Goal: Task Accomplishment & Management: Use online tool/utility

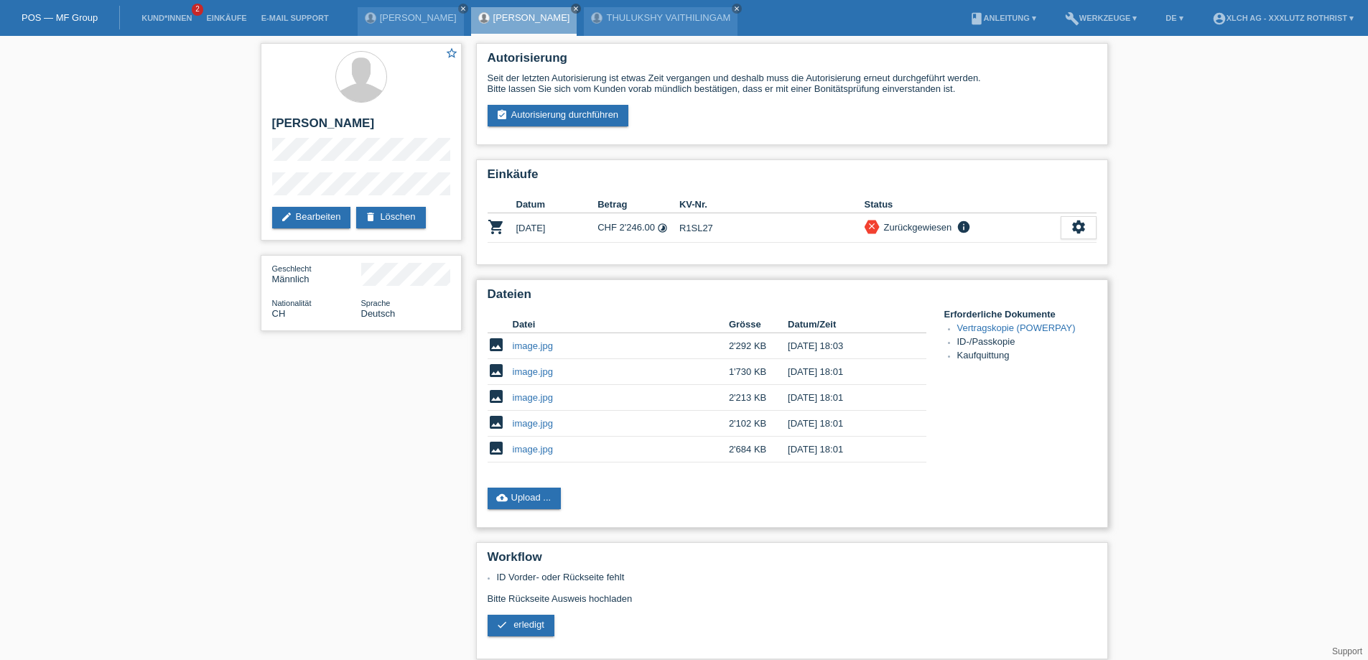
scroll to position [169, 0]
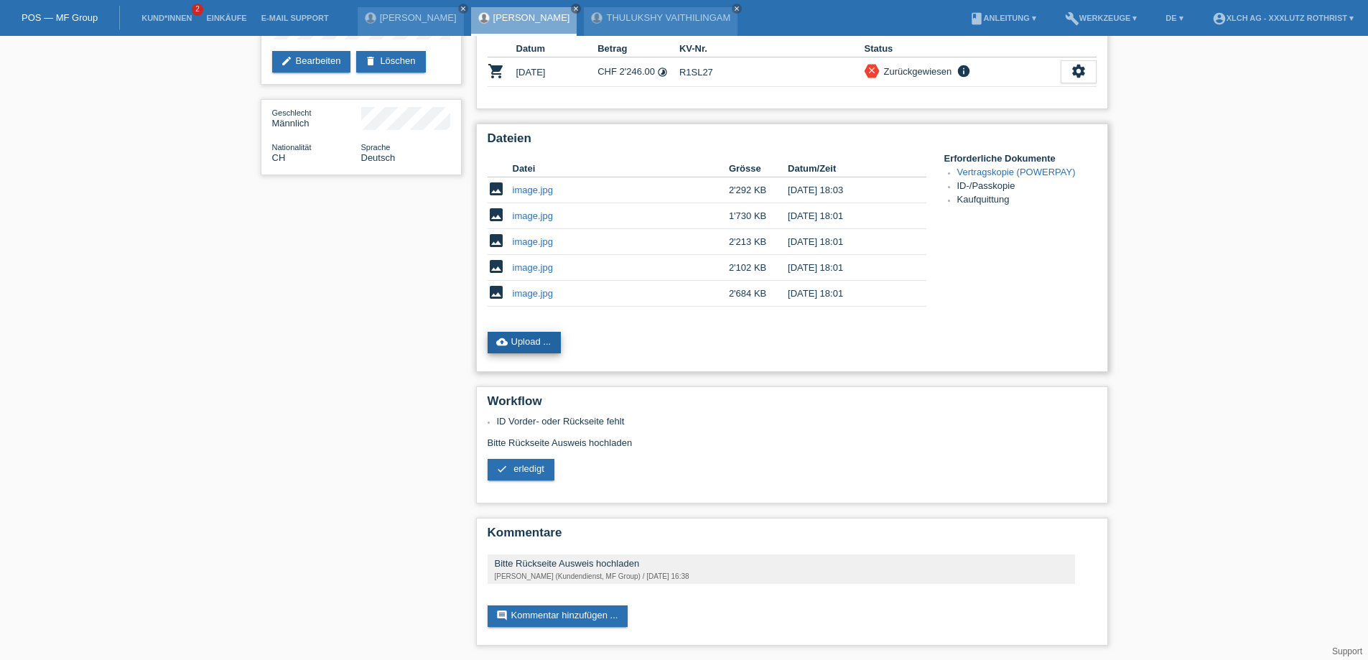
click at [538, 335] on link "cloud_upload Upload ..." at bounding box center [524, 343] width 74 height 22
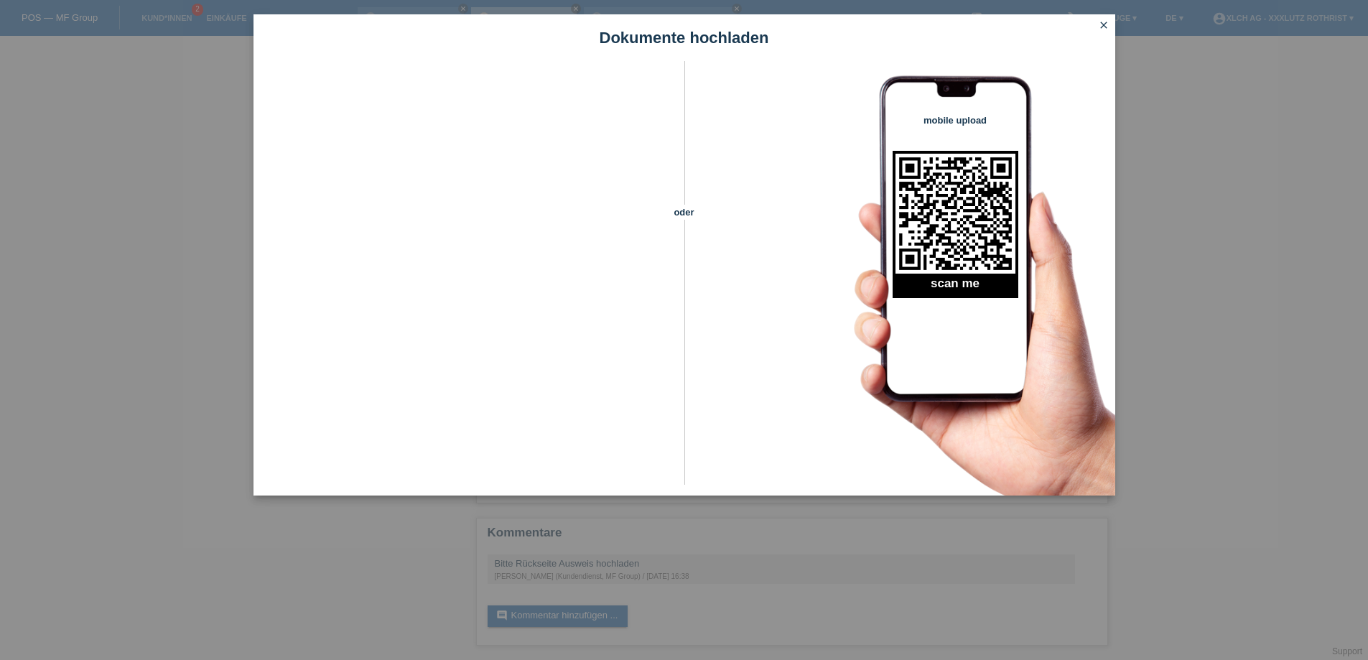
click at [1100, 25] on icon "close" at bounding box center [1103, 24] width 11 height 11
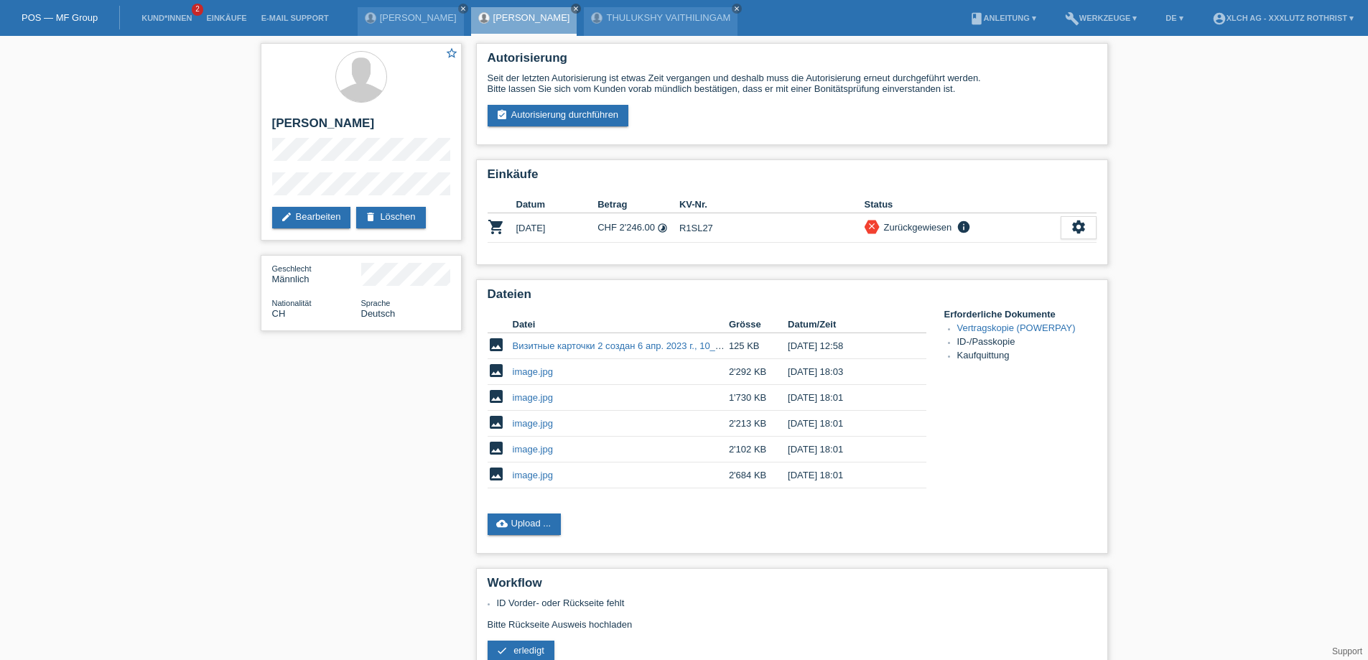
scroll to position [169, 0]
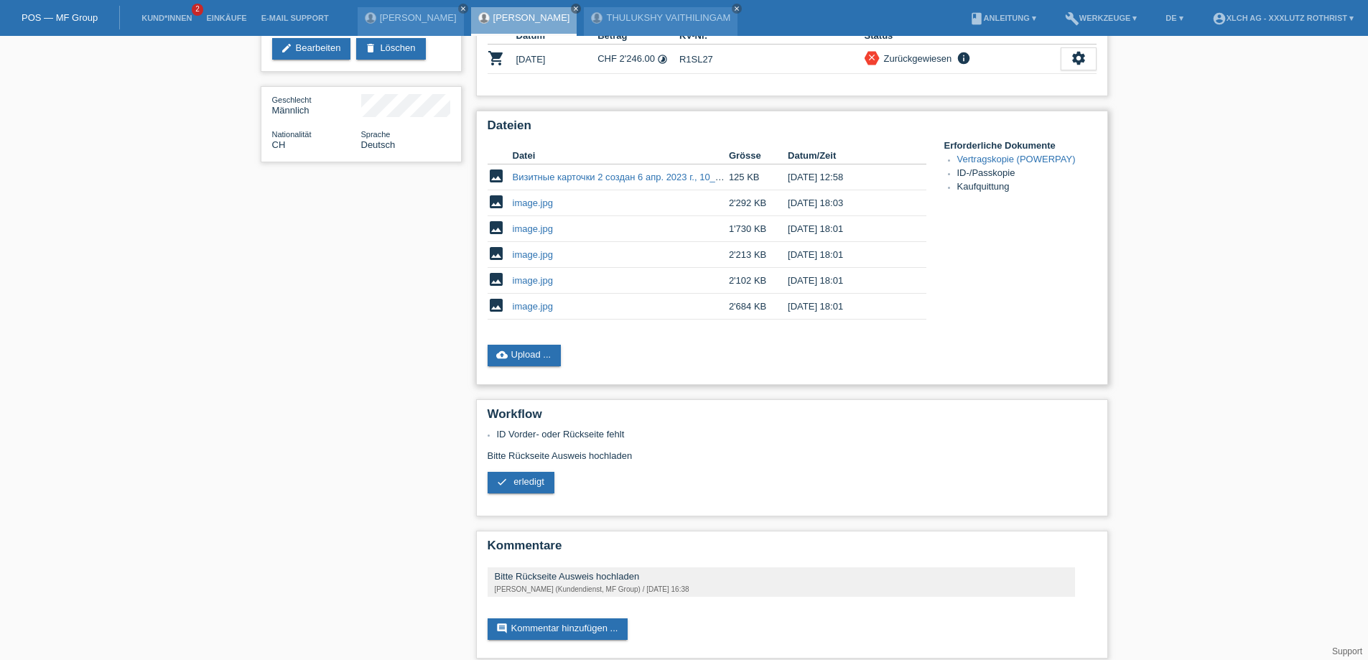
click at [530, 208] on link "image.jpg" at bounding box center [533, 202] width 40 height 11
click at [532, 284] on link "image.jpg" at bounding box center [533, 280] width 40 height 11
click at [536, 312] on link "image.jpg" at bounding box center [533, 306] width 40 height 11
click at [531, 493] on link "check erledigt" at bounding box center [520, 483] width 67 height 22
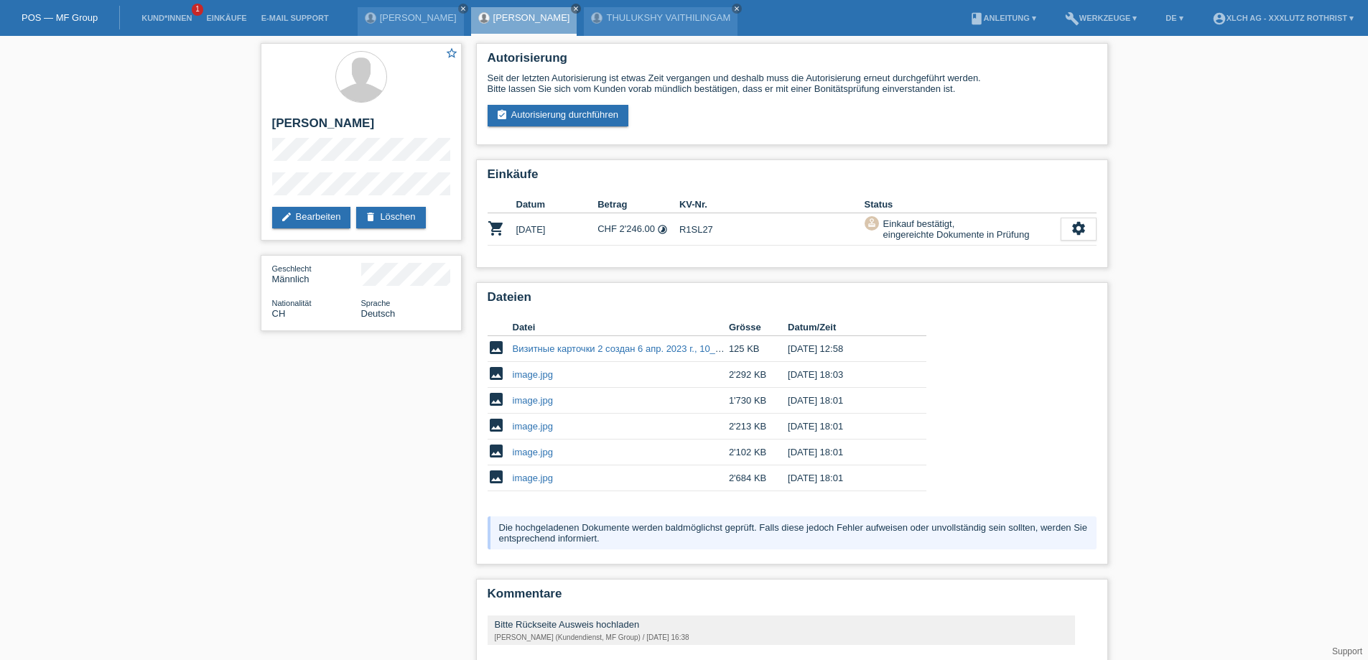
scroll to position [73, 0]
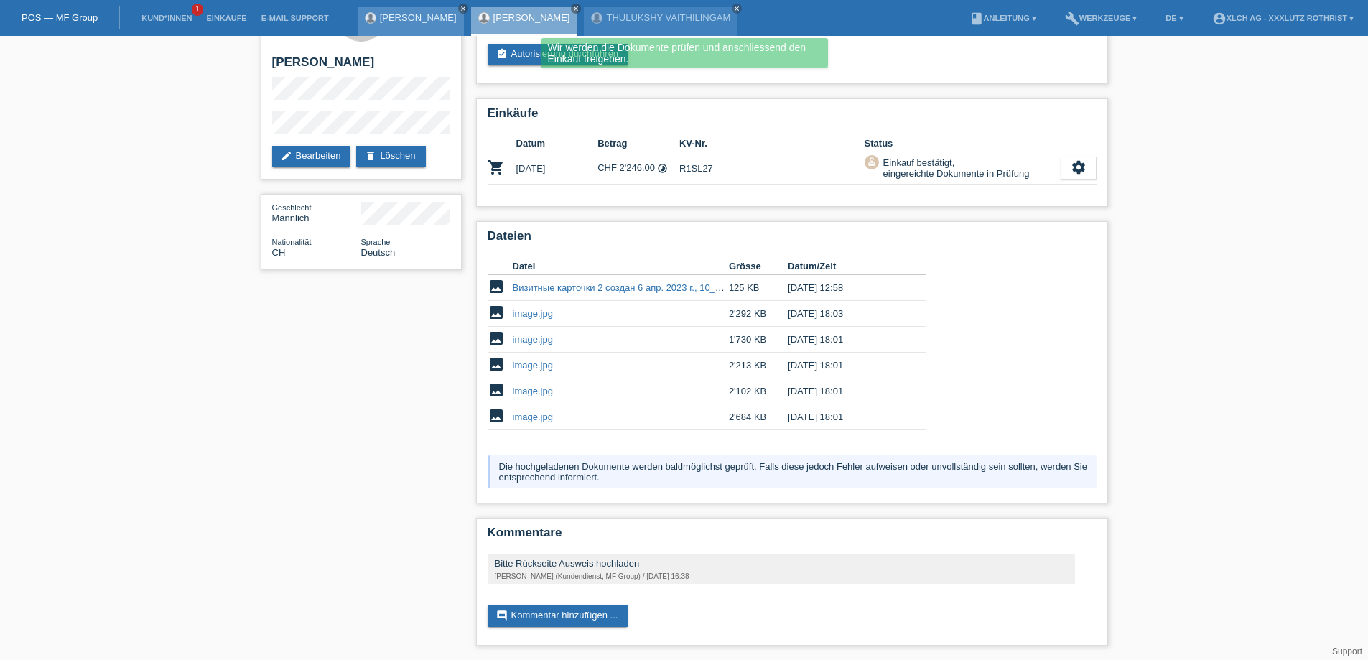
click at [459, 10] on icon "close" at bounding box center [462, 8] width 7 height 7
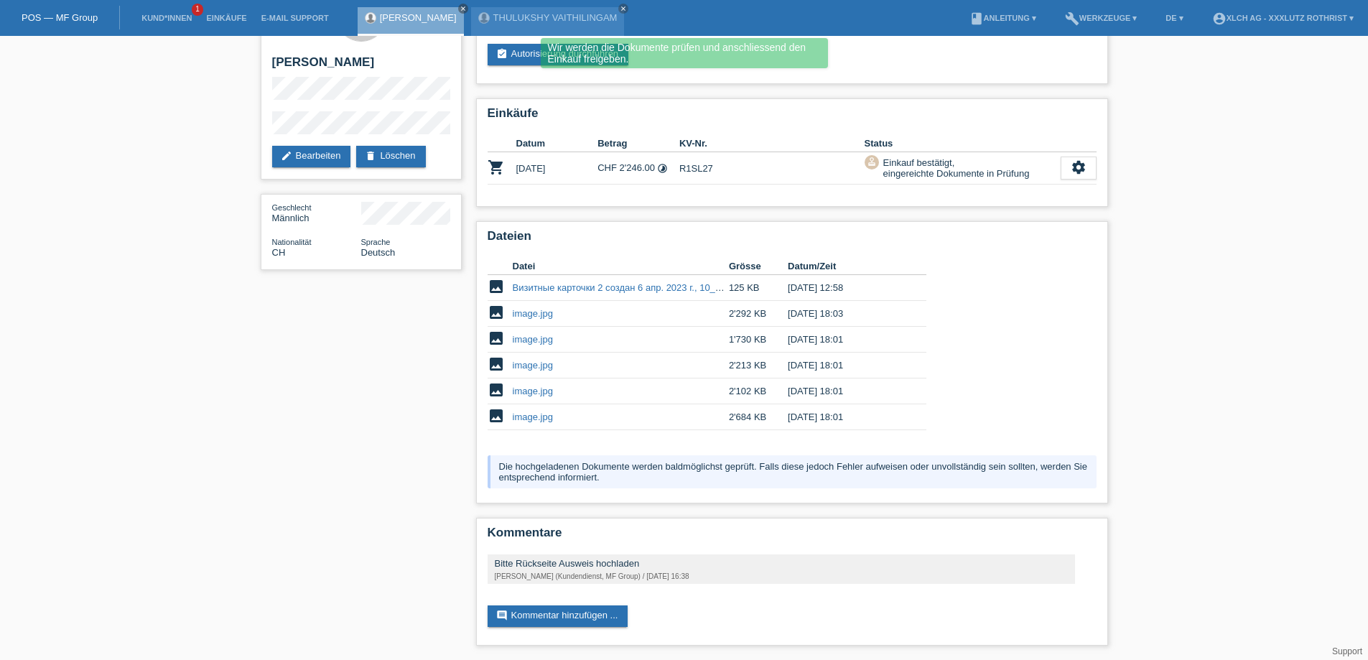
click at [457, 11] on div "ROMAN GERGEL close THULUKSHY VAITHILINGAM close" at bounding box center [495, 18] width 274 height 36
click at [459, 9] on icon "close" at bounding box center [462, 8] width 7 height 7
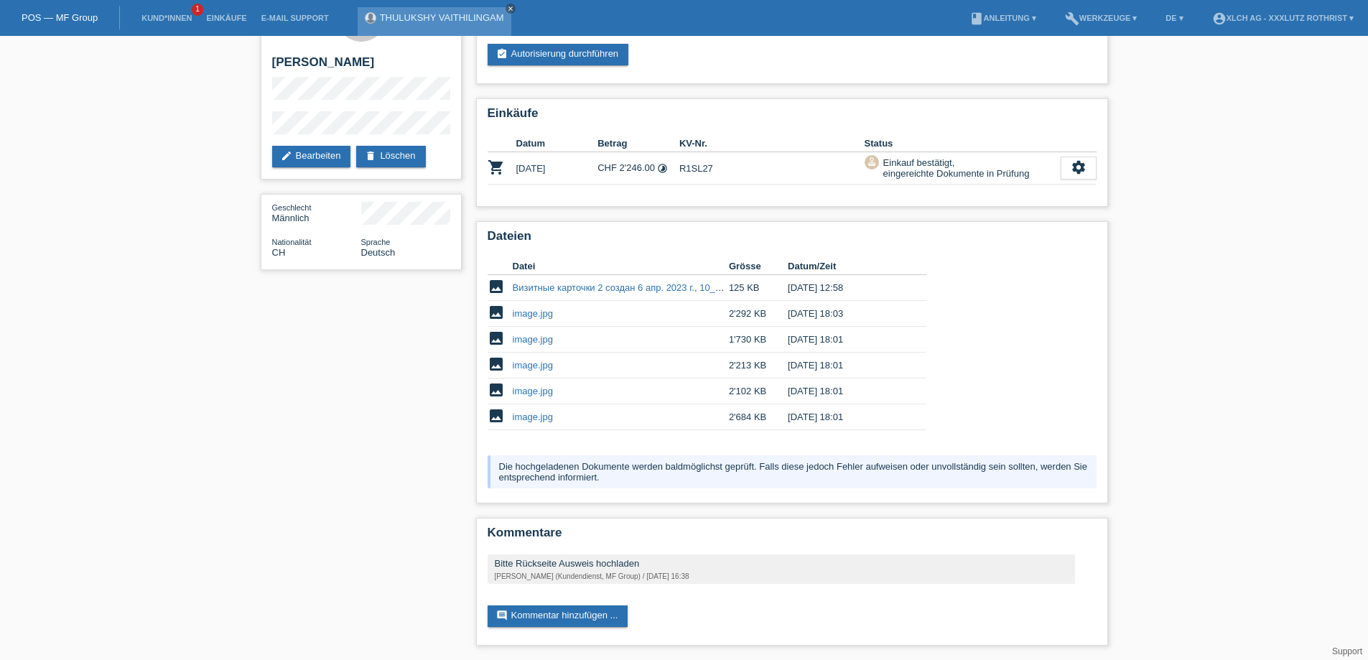
click at [507, 7] on icon "close" at bounding box center [510, 8] width 7 height 7
